Goal: Task Accomplishment & Management: Use online tool/utility

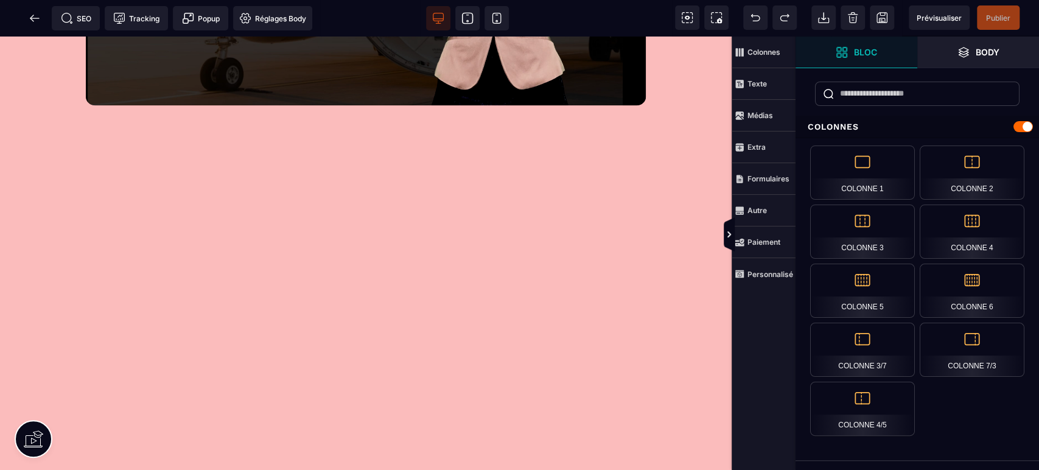
scroll to position [500, 0]
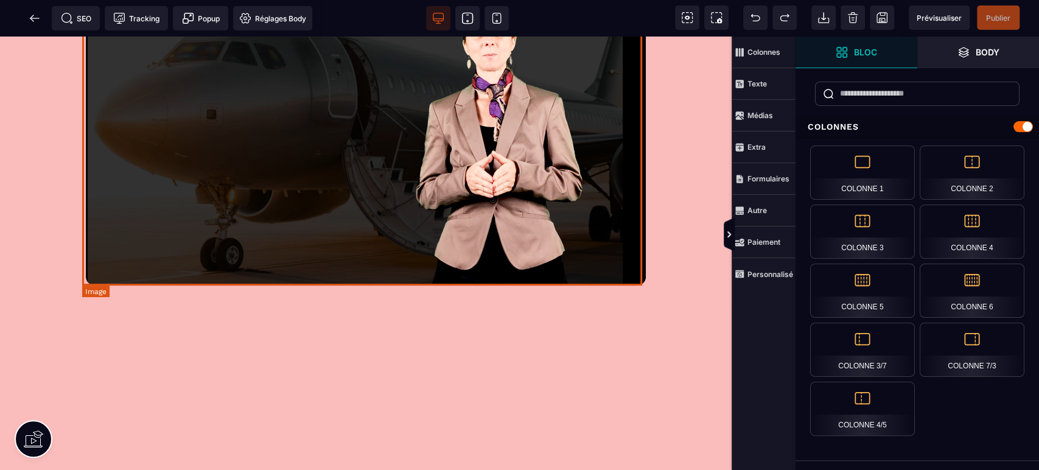
click at [628, 276] on img at bounding box center [366, 136] width 560 height 299
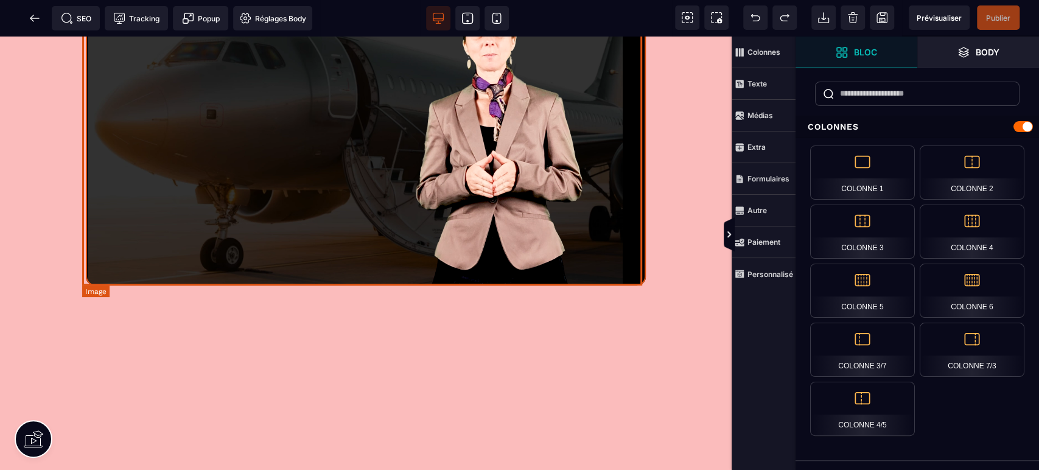
select select
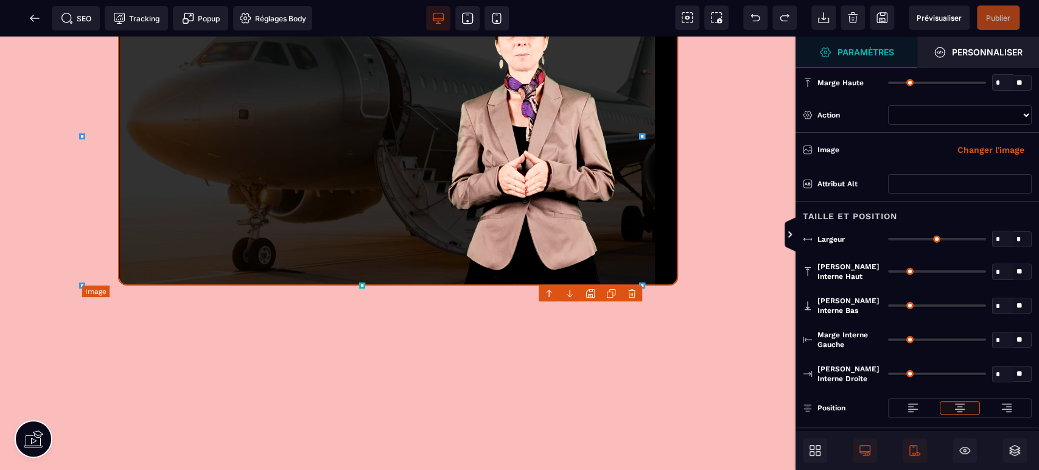
type input "*"
type input "***"
type input "*"
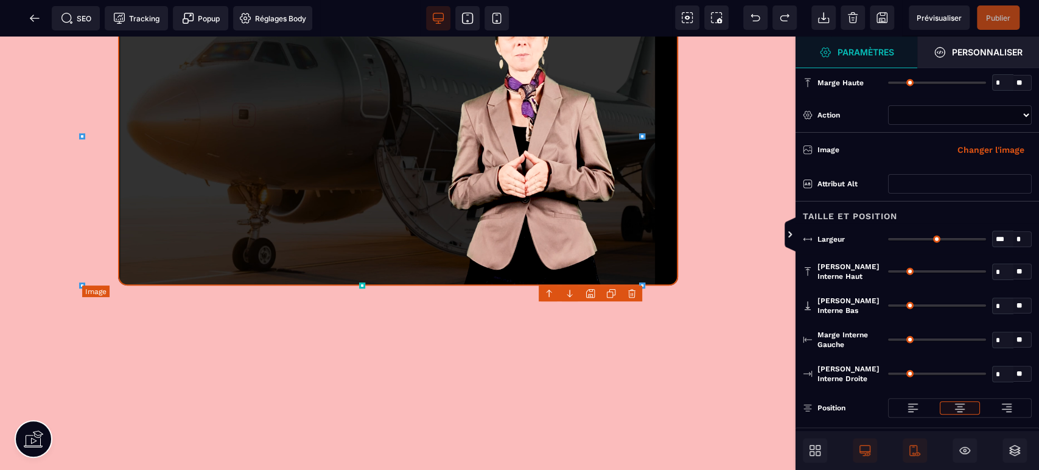
type input "*"
type input "***"
select select "**"
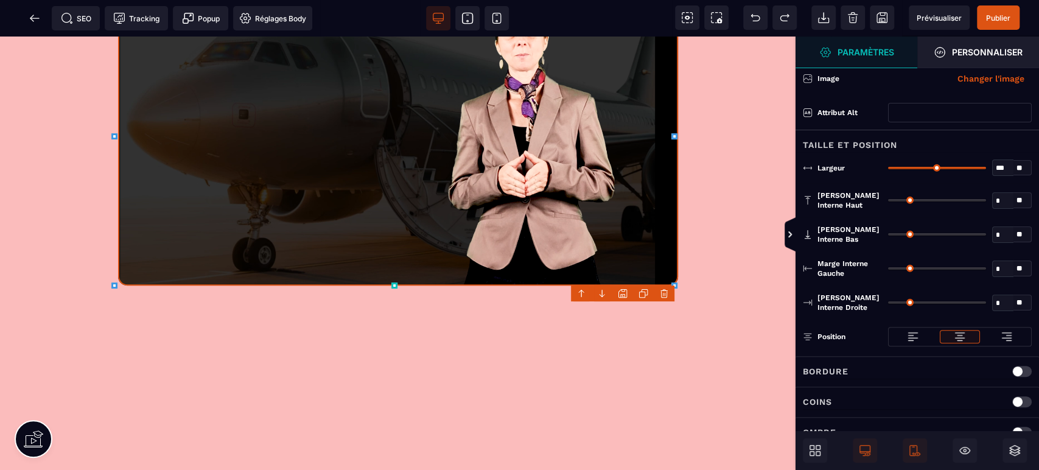
scroll to position [103, 0]
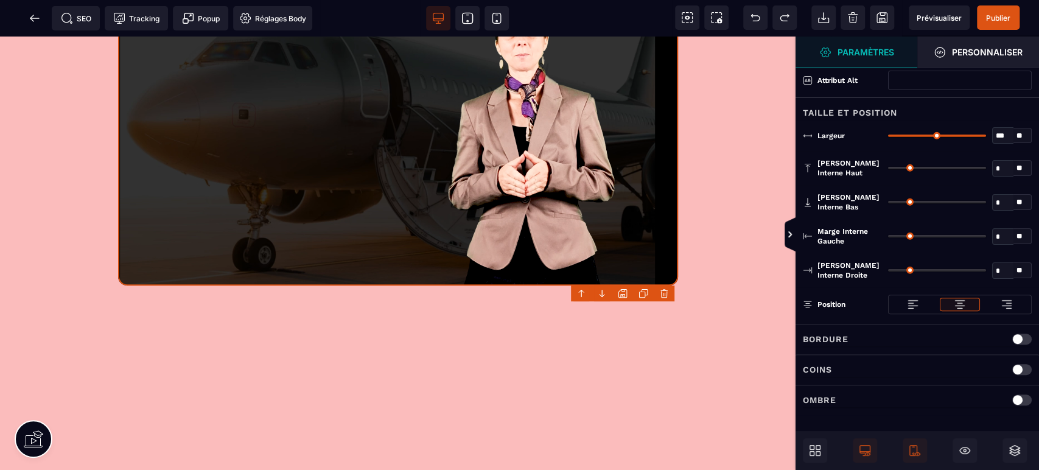
click at [901, 363] on div "Coins" at bounding box center [917, 369] width 229 height 15
select select
select select "**"
click at [978, 398] on div "* *" at bounding box center [960, 401] width 144 height 19
select select
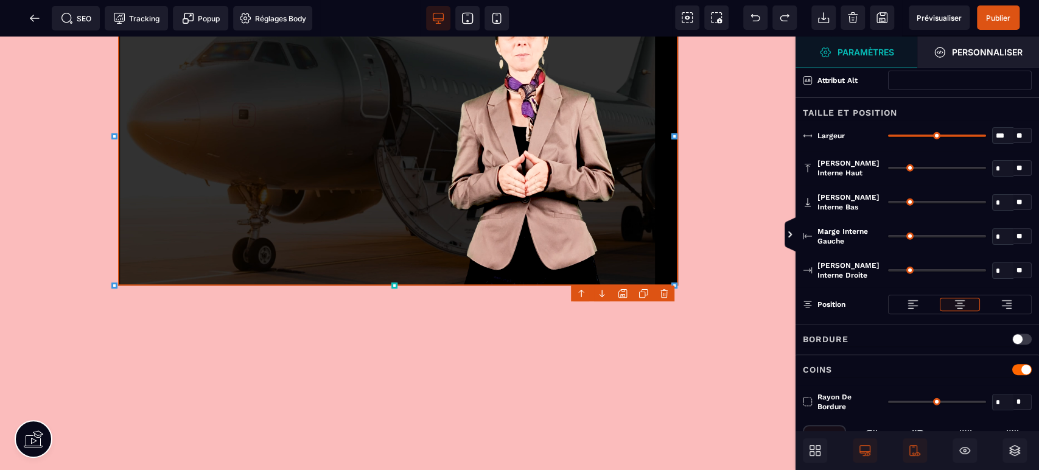
select select "**"
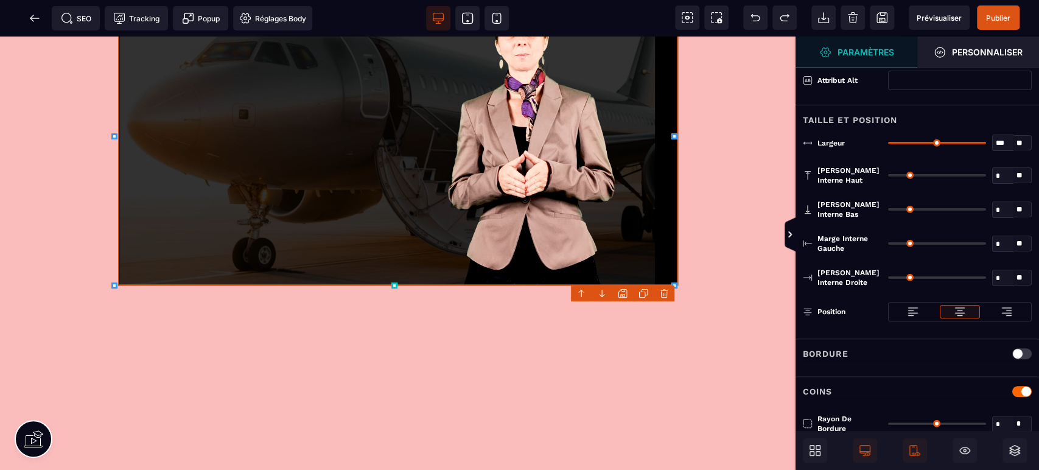
scroll to position [0, 0]
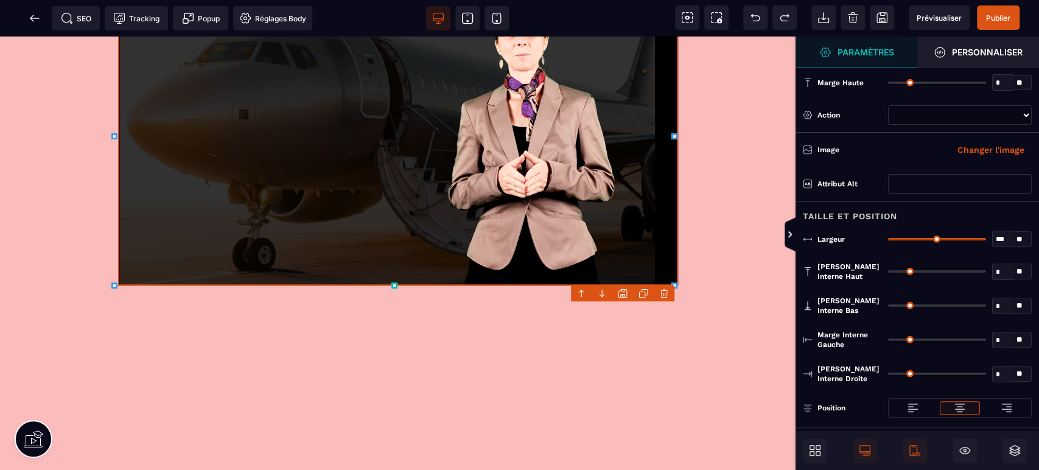
click at [458, 368] on div "Destination R.E.V.E MERCI ! Tu as reçu ton complément de formation, directement…" at bounding box center [398, 111] width 796 height 1150
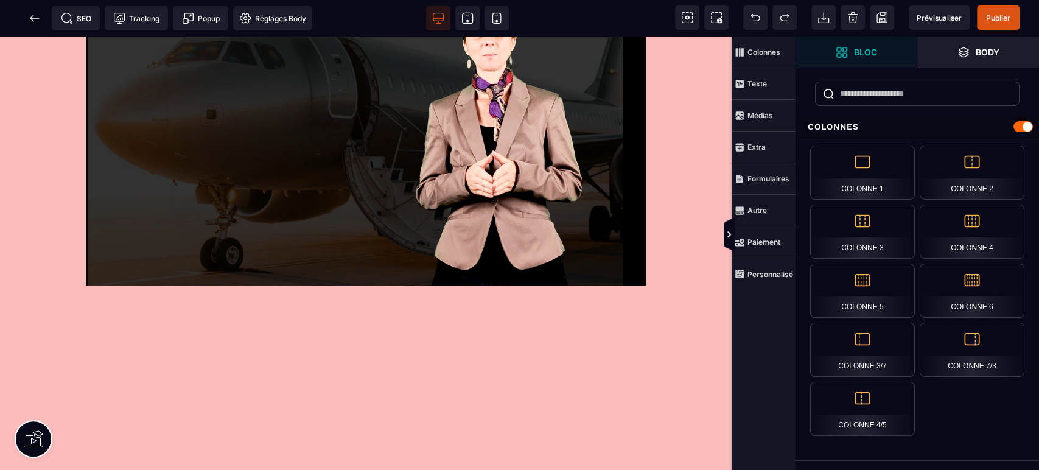
click at [766, 267] on span "Personnalisé" at bounding box center [764, 274] width 64 height 32
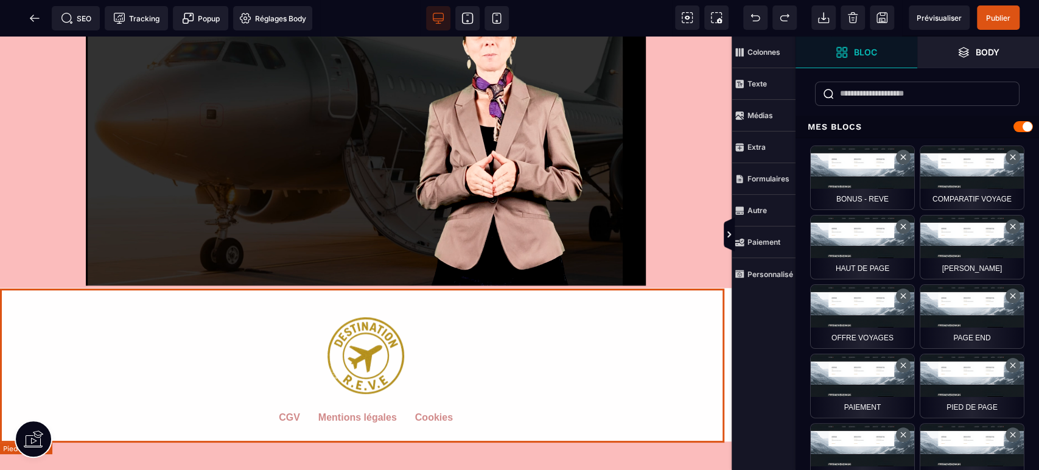
click at [652, 298] on footer "CGV Mentions légales Cookies" at bounding box center [366, 364] width 732 height 153
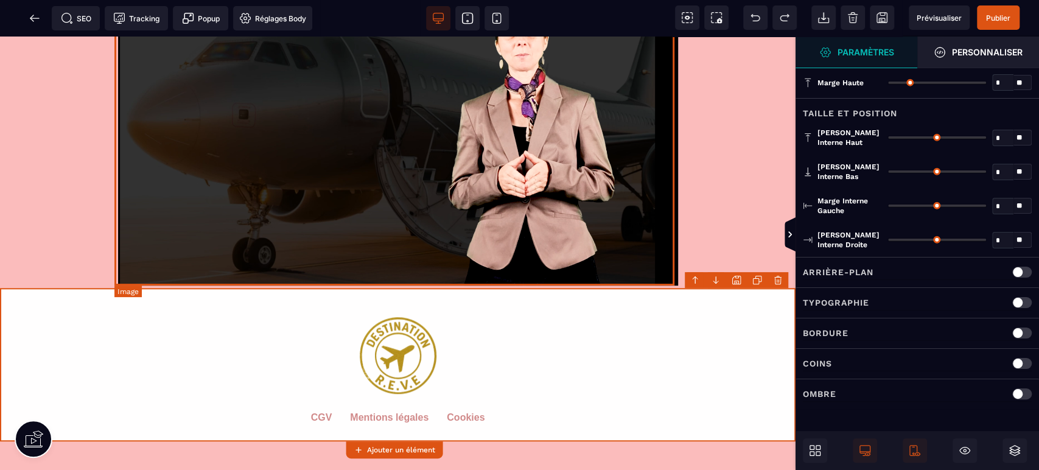
click at [672, 263] on img at bounding box center [398, 136] width 560 height 299
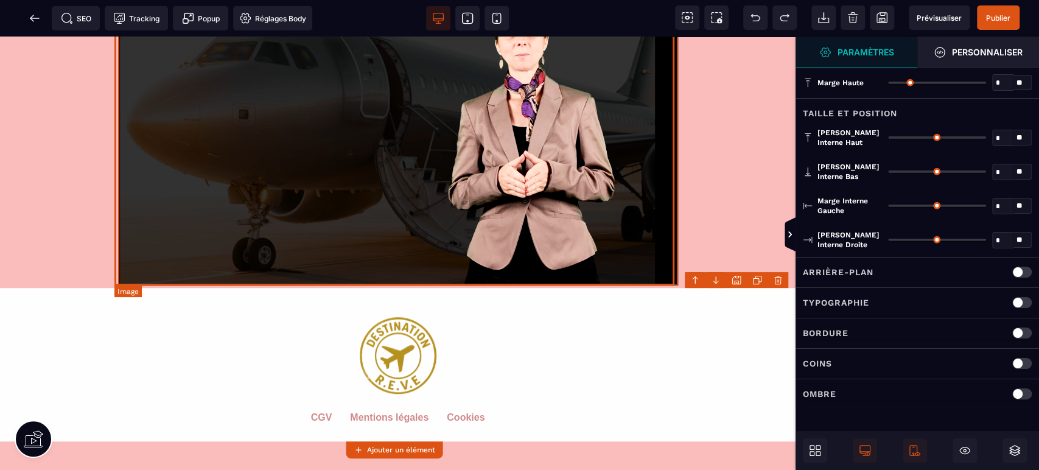
select select
select select "**"
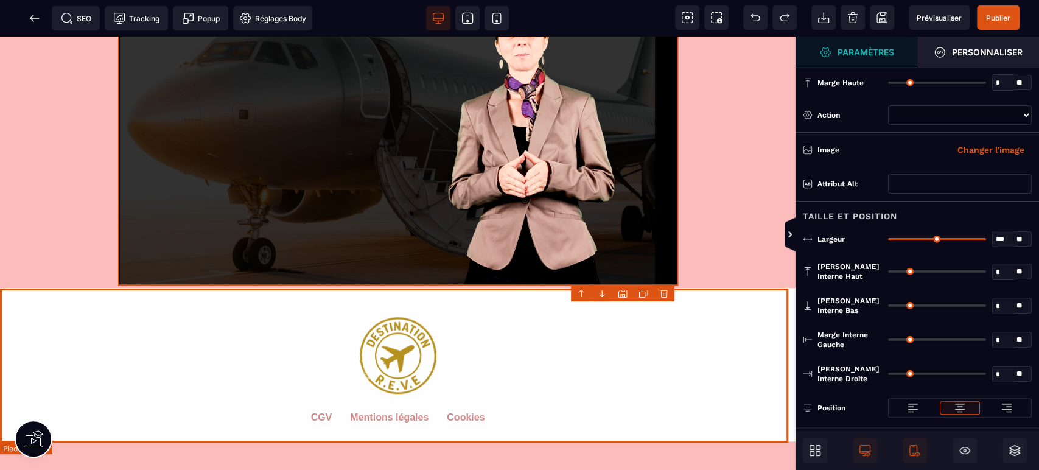
click at [115, 301] on footer "CGV Mentions légales Cookies" at bounding box center [398, 364] width 796 height 153
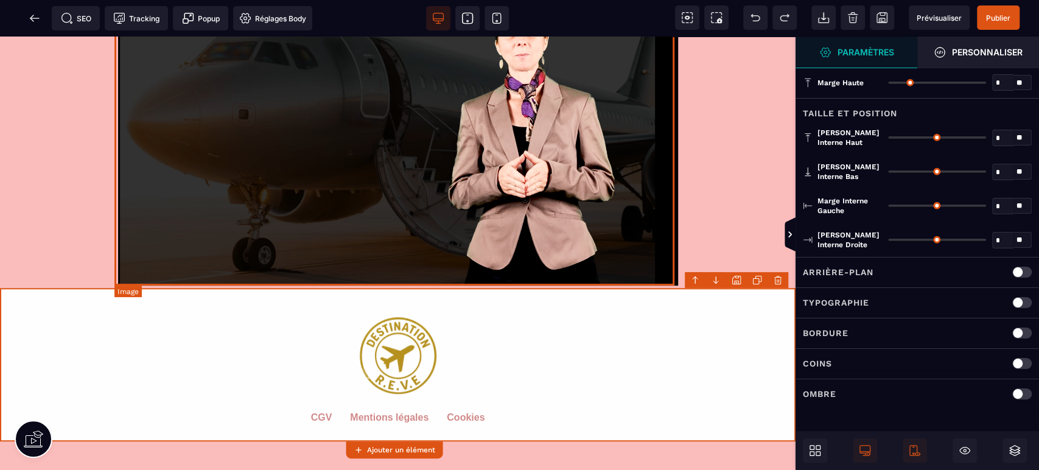
click at [622, 278] on img at bounding box center [398, 136] width 560 height 299
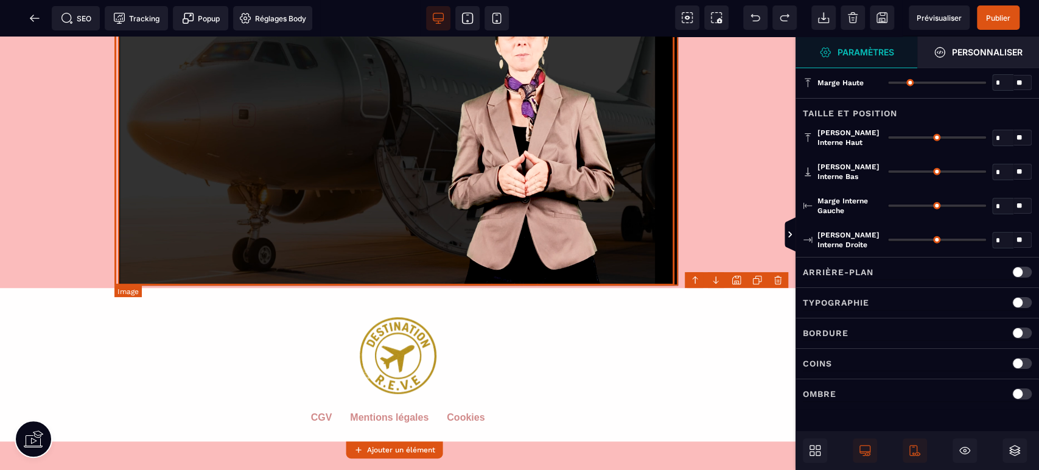
select select
select select "**"
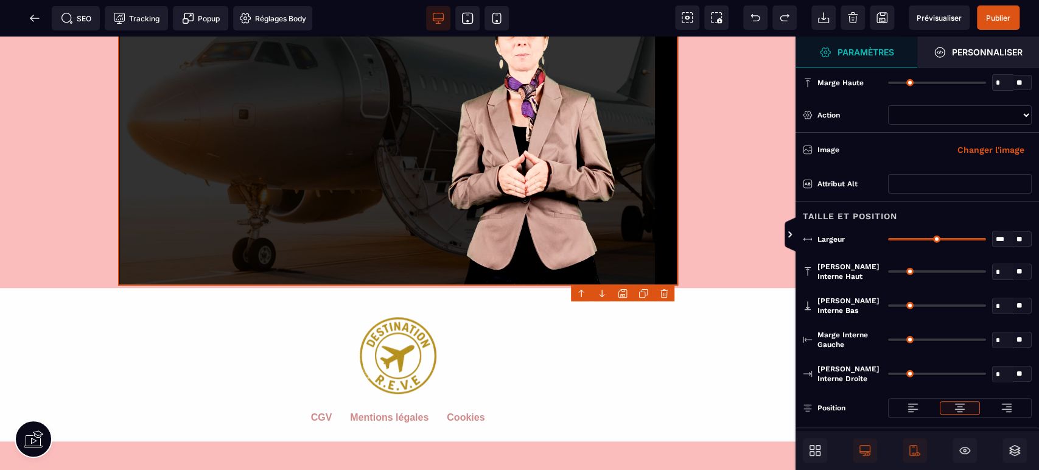
click at [468, 14] on icon at bounding box center [467, 18] width 12 height 12
type input "***"
select select "*"
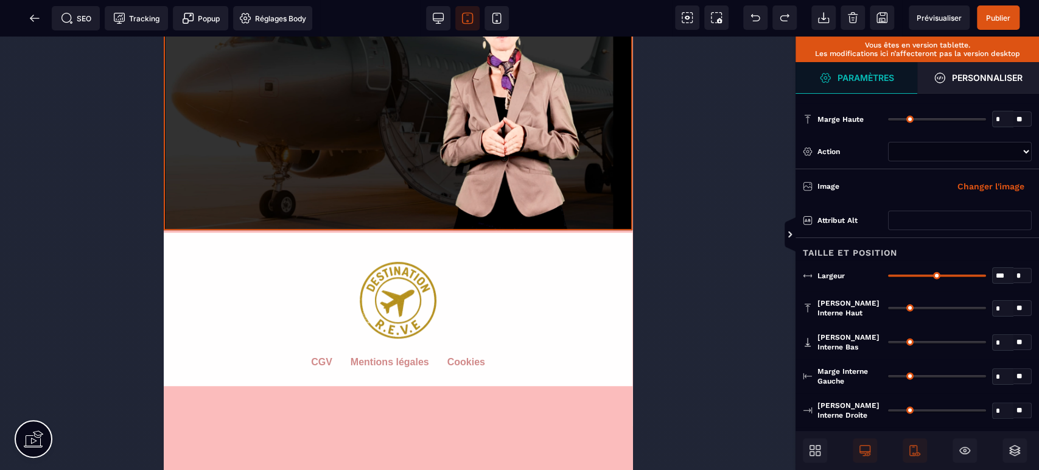
scroll to position [553, 0]
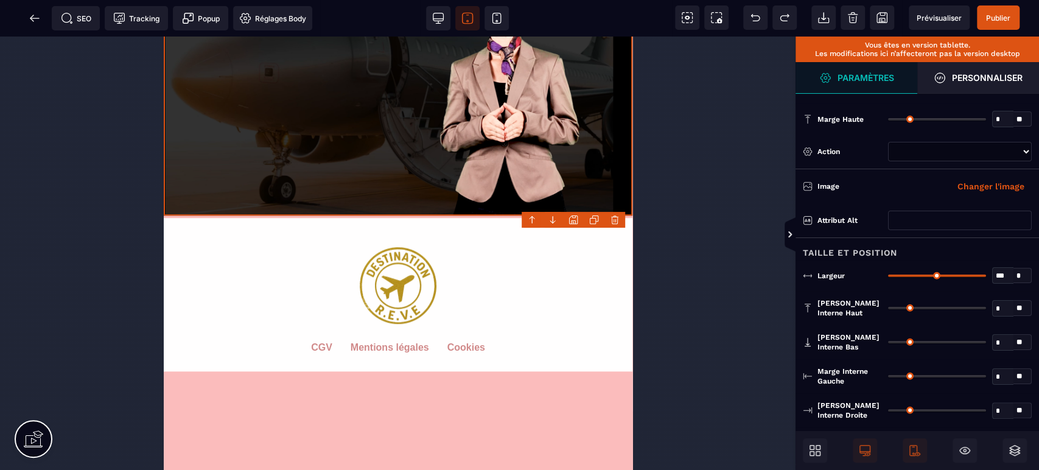
click at [494, 13] on icon at bounding box center [496, 18] width 9 height 10
select select
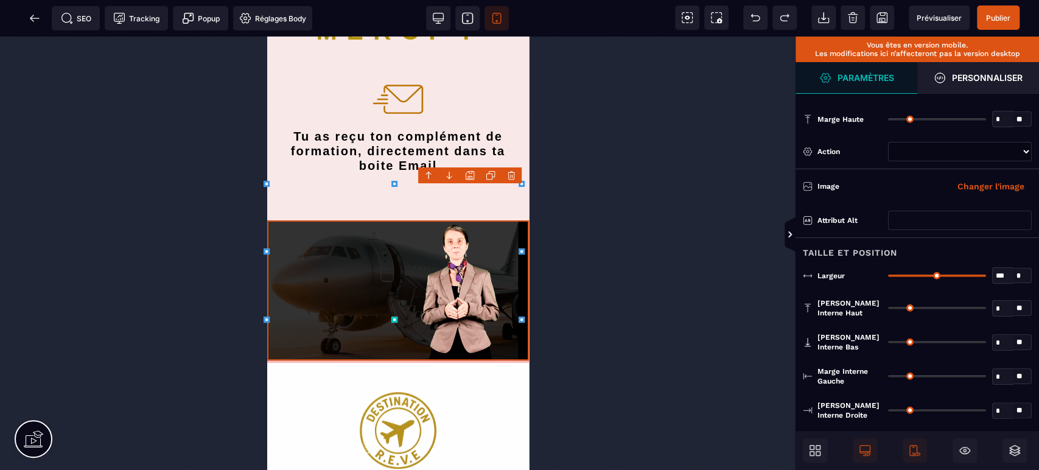
scroll to position [324, 0]
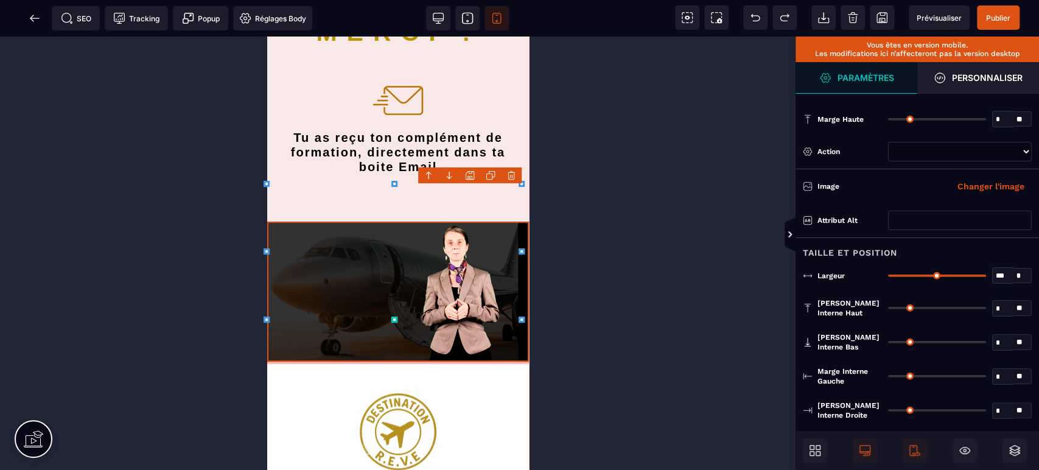
click at [648, 150] on div at bounding box center [398, 253] width 796 height 433
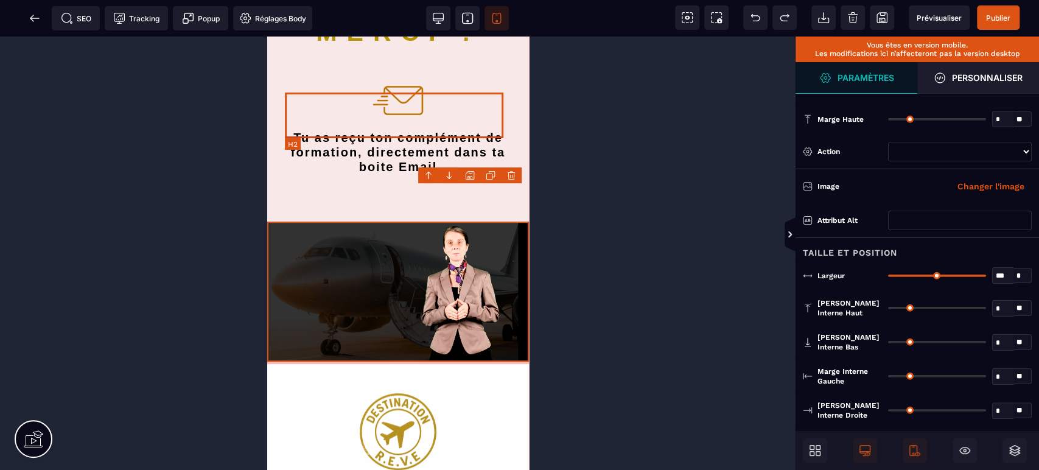
click at [466, 130] on h2 "Tu as reçu ton complément de formation, directement dans ta boite Email" at bounding box center [397, 153] width 225 height 46
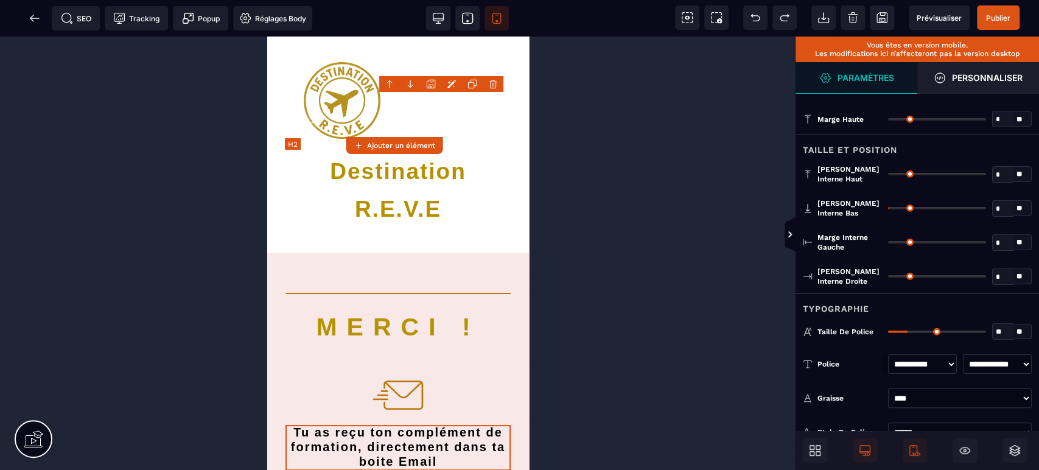
scroll to position [0, 0]
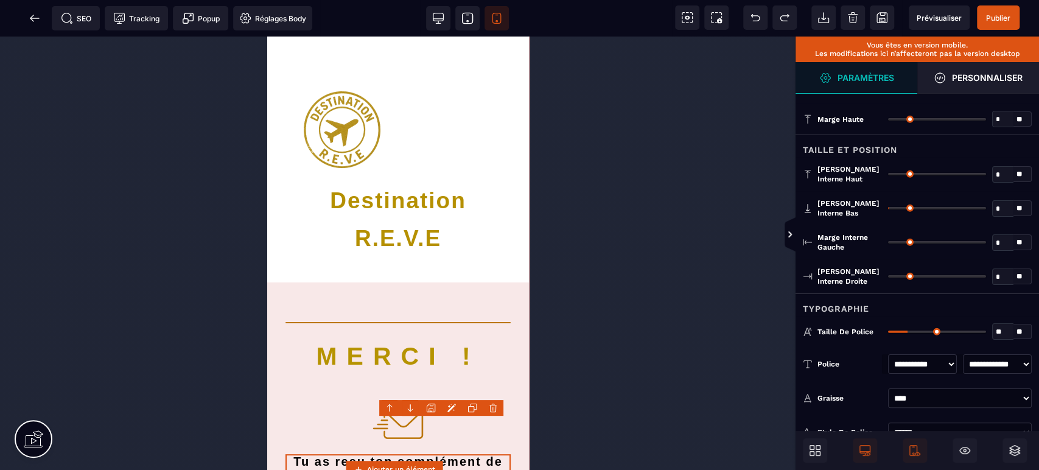
click at [434, 15] on icon at bounding box center [438, 18] width 12 height 12
select select "***"
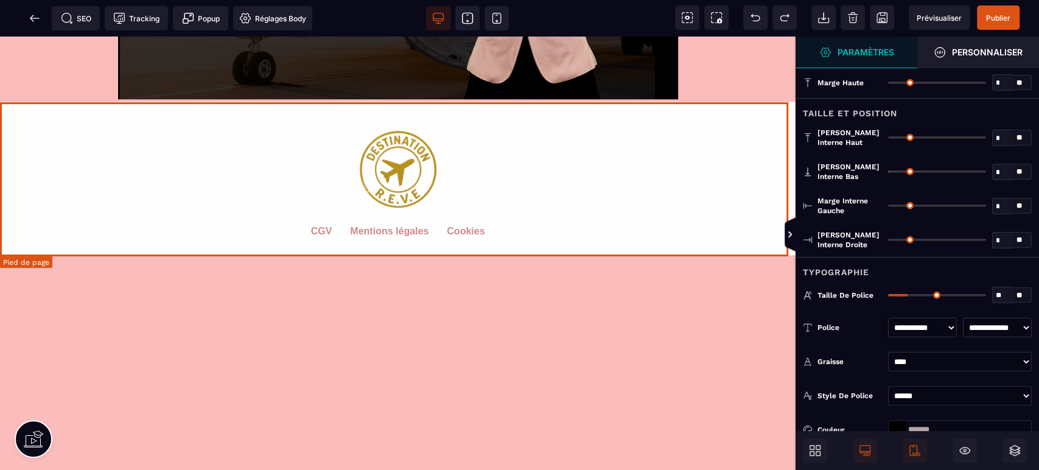
scroll to position [326, 0]
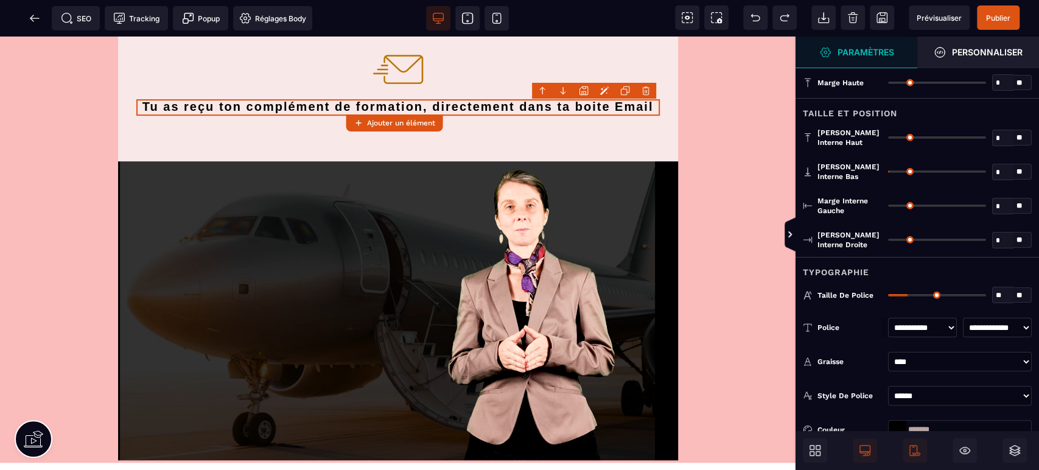
click at [54, 225] on div "Destination R.E.V.E MERCI ! Tu as reçu ton complément de formation, directement…" at bounding box center [398, 362] width 796 height 1303
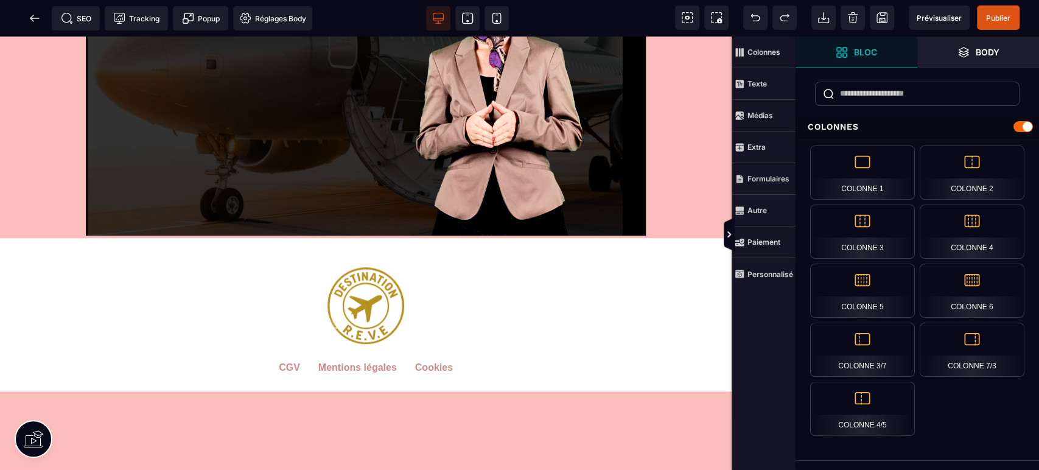
scroll to position [687, 0]
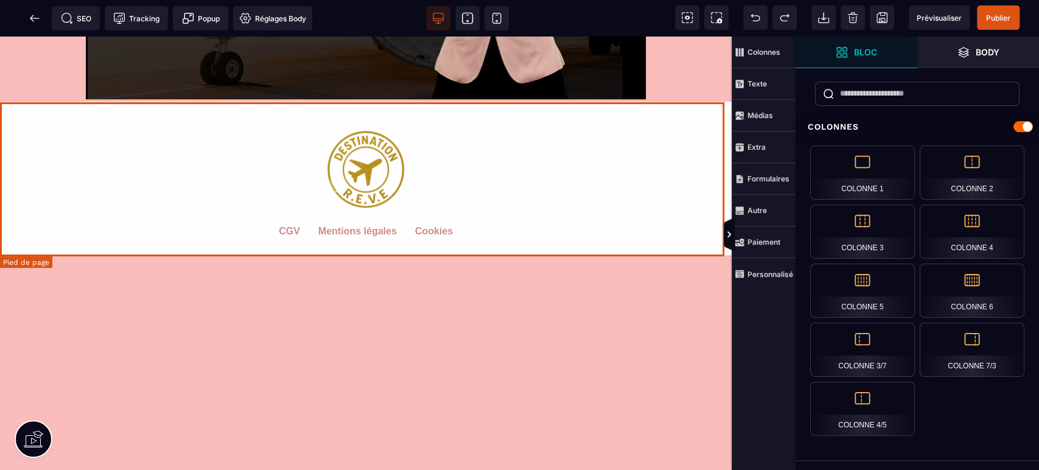
click at [91, 102] on footer "CGV Mentions légales Cookies" at bounding box center [366, 178] width 732 height 153
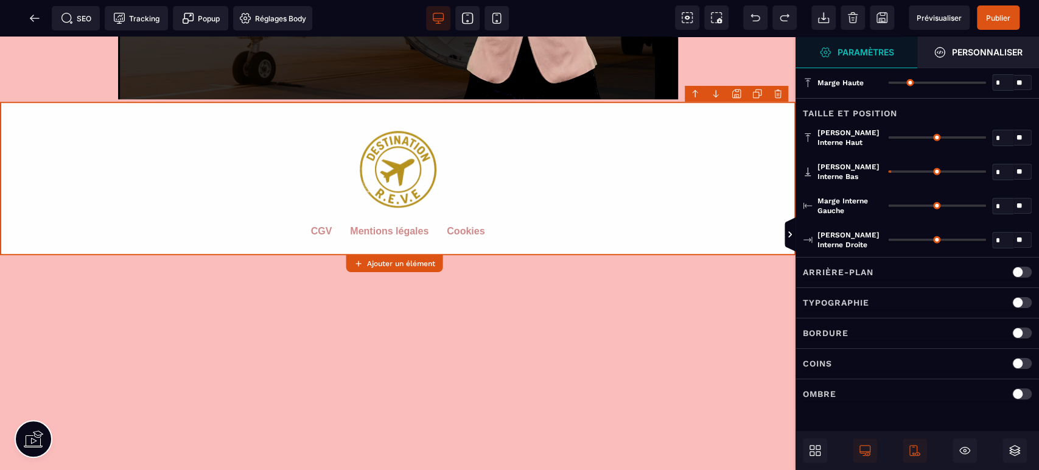
type input "*"
drag, startPoint x: 892, startPoint y: 170, endPoint x: 870, endPoint y: 165, distance: 22.6
type input "*"
click at [888, 170] on input "range" at bounding box center [937, 171] width 98 height 2
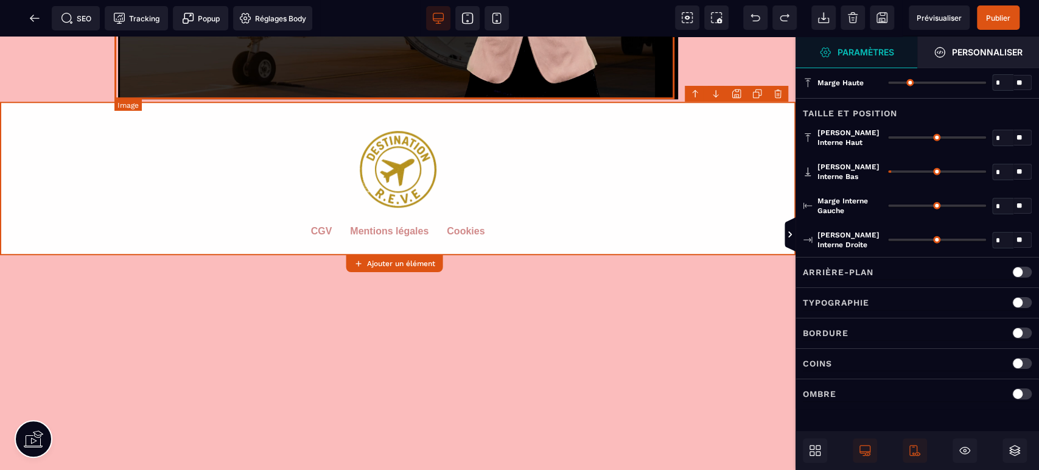
select select
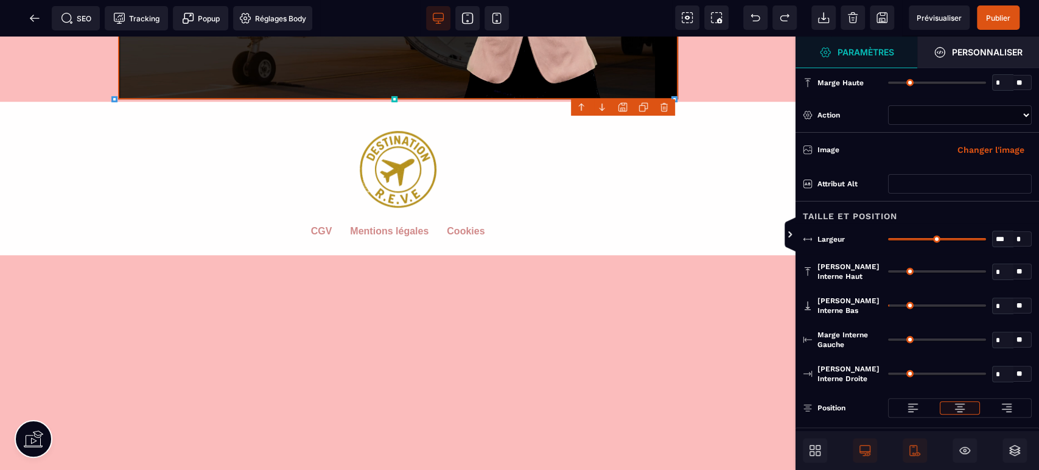
type input "*"
drag, startPoint x: 890, startPoint y: 305, endPoint x: 876, endPoint y: 299, distance: 15.0
type input "*"
click at [888, 304] on input "range" at bounding box center [937, 305] width 98 height 2
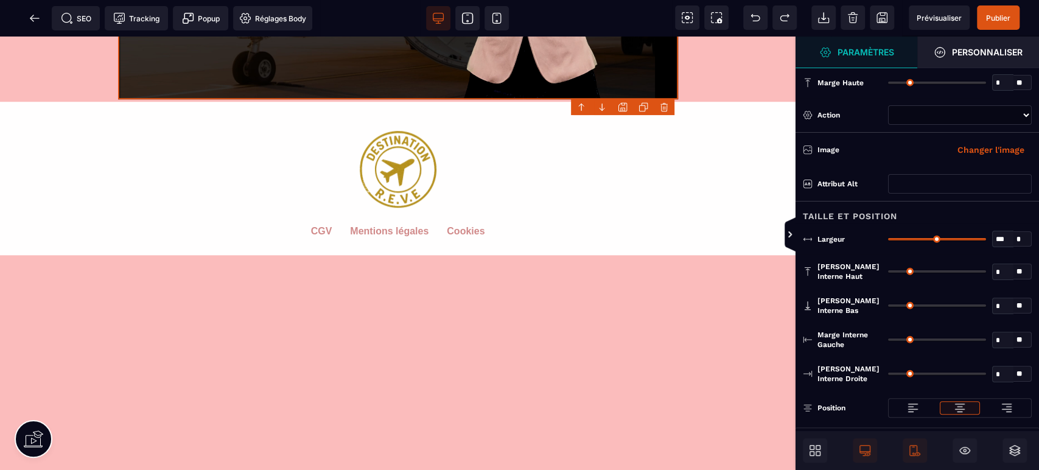
click at [534, 347] on div "Destination R.E.V.E MERCI ! Tu as reçu ton complément de formation, directement…" at bounding box center [398, 1] width 796 height 1303
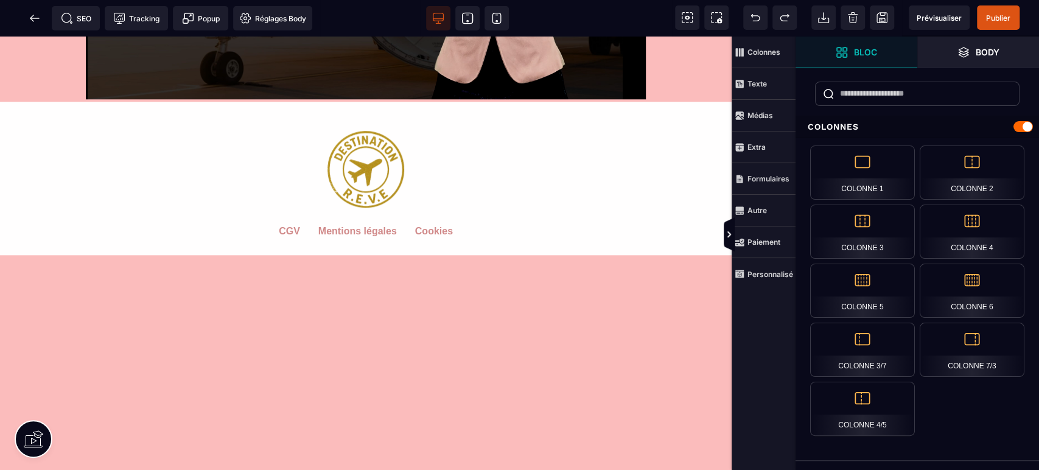
click at [992, 20] on span "Publier" at bounding box center [998, 17] width 24 height 9
click at [33, 23] on icon at bounding box center [35, 18] width 12 height 12
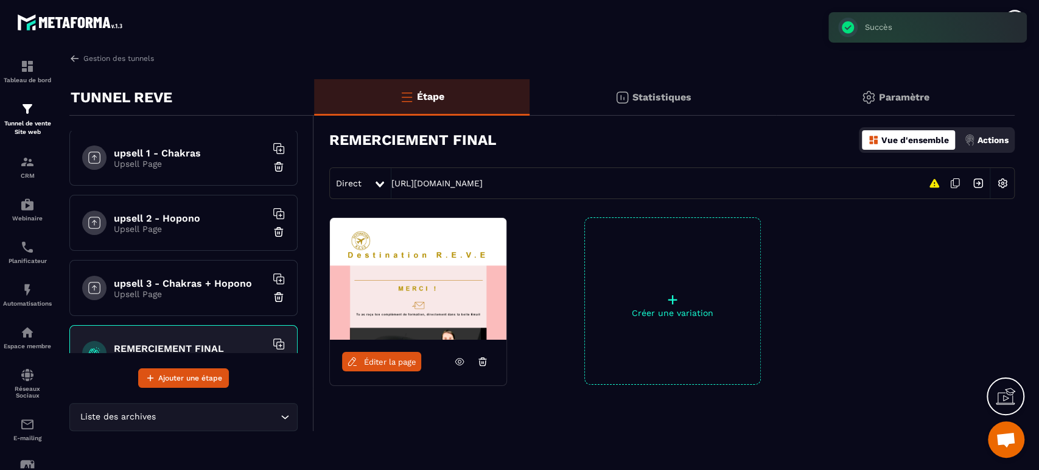
scroll to position [492, 0]
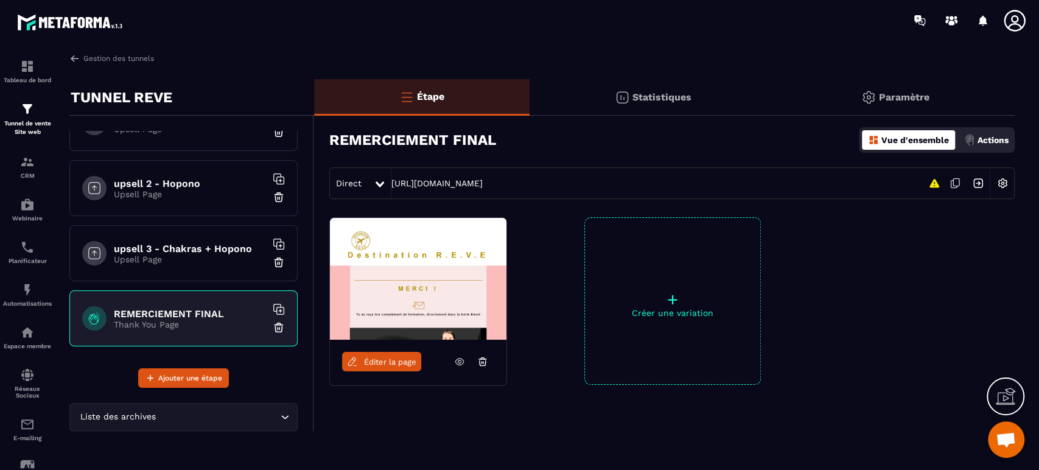
click at [463, 360] on icon at bounding box center [459, 361] width 11 height 11
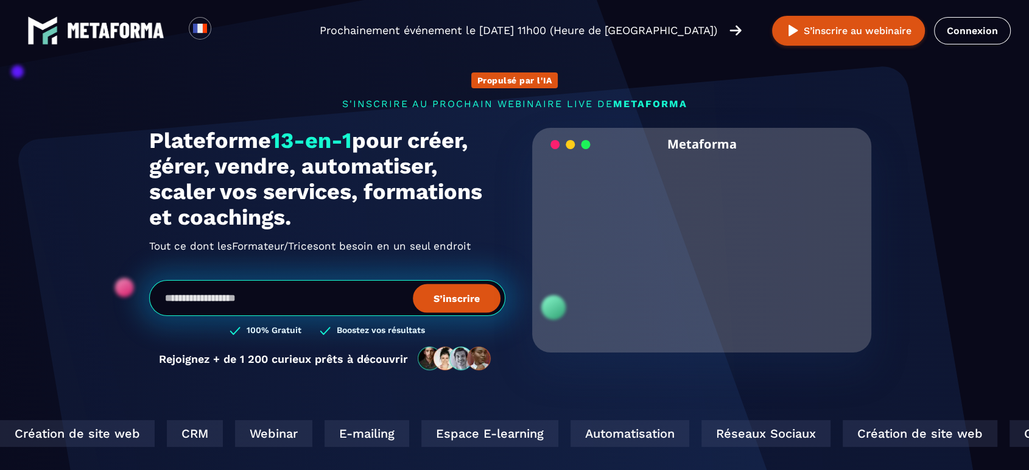
click at [954, 33] on link "Connexion" at bounding box center [972, 30] width 77 height 27
